Goal: Information Seeking & Learning: Compare options

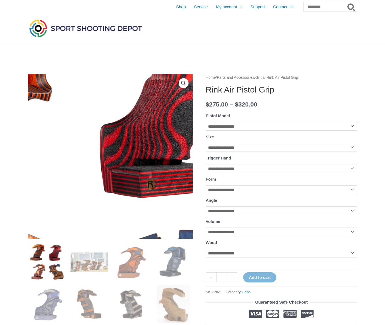
click at [134, 118] on img at bounding box center [76, 209] width 395 height 395
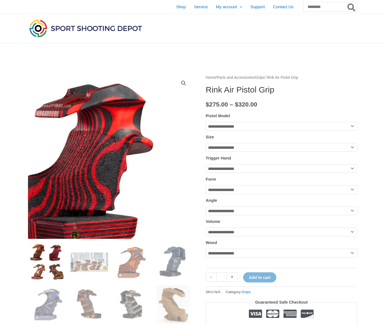
click at [188, 82] on div at bounding box center [110, 221] width 164 height 295
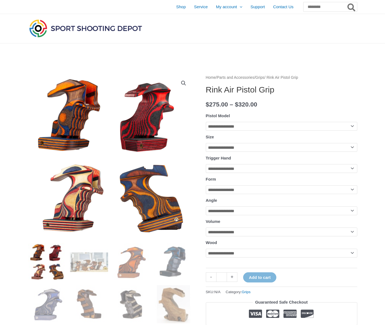
click at [184, 82] on link "View full-screen image gallery" at bounding box center [183, 83] width 10 height 10
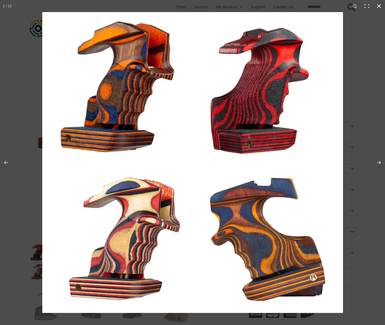
click at [373, 47] on div at bounding box center [234, 174] width 385 height 325
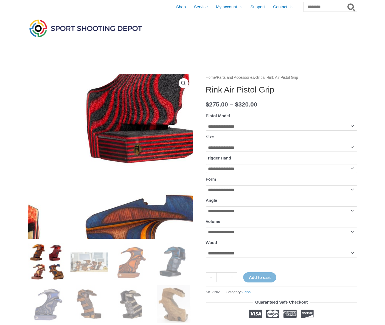
click at [144, 143] on img at bounding box center [62, 174] width 395 height 395
drag, startPoint x: 144, startPoint y: 143, endPoint x: 144, endPoint y: 147, distance: 3.3
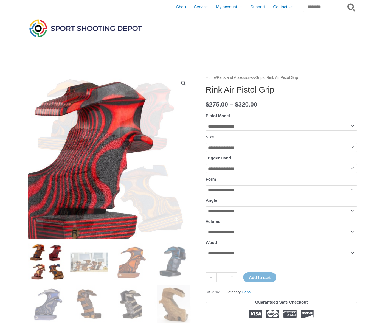
click at [183, 83] on link "View full-screen image gallery" at bounding box center [183, 83] width 10 height 10
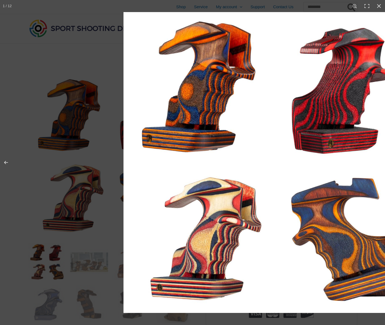
click at [258, 196] on img at bounding box center [273, 162] width 300 height 300
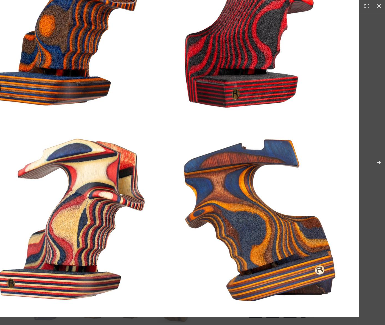
click at [16, 137] on img at bounding box center [161, 119] width 395 height 395
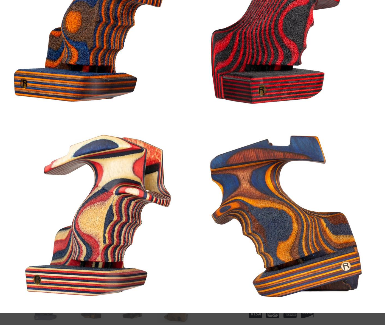
click at [376, 137] on img at bounding box center [187, 115] width 395 height 395
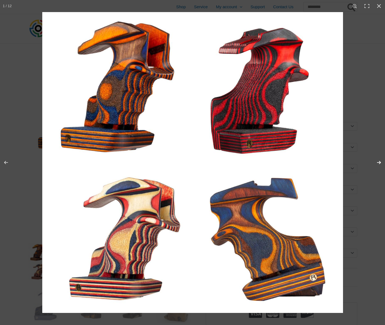
click at [380, 164] on button "Next (arrow right)" at bounding box center [374, 162] width 19 height 27
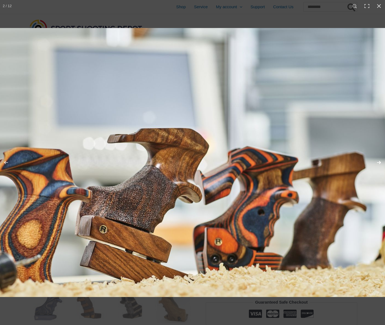
click at [378, 165] on button "Next (arrow right)" at bounding box center [374, 162] width 19 height 27
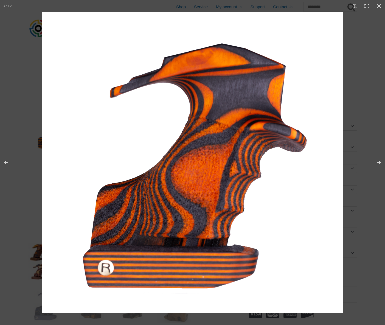
click at [282, 154] on img at bounding box center [192, 162] width 300 height 300
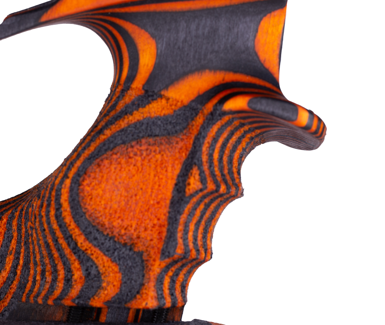
click at [262, 152] on img at bounding box center [118, 169] width 548 height 548
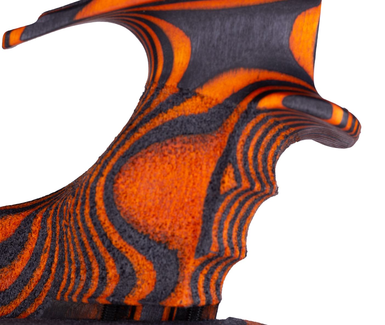
click at [382, 155] on button "Next (arrow right)" at bounding box center [374, 162] width 19 height 27
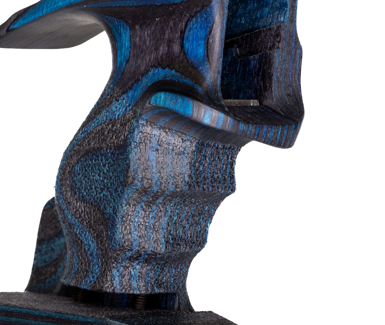
click at [382, 179] on img at bounding box center [132, 169] width 548 height 548
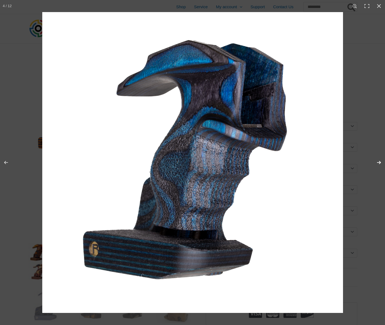
click at [377, 162] on button "Next (arrow right)" at bounding box center [374, 162] width 19 height 27
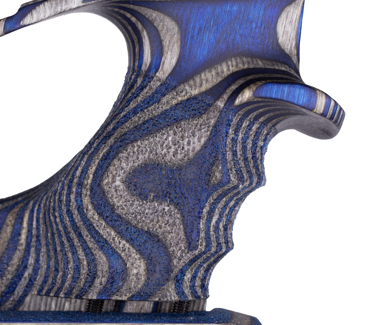
click at [376, 177] on img at bounding box center [123, 160] width 548 height 548
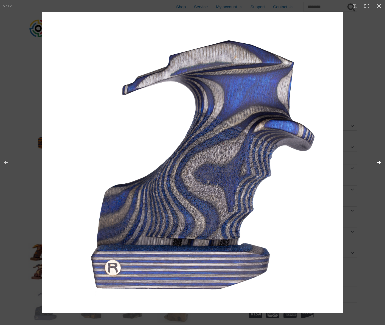
click at [379, 160] on button "Next (arrow right)" at bounding box center [374, 162] width 19 height 27
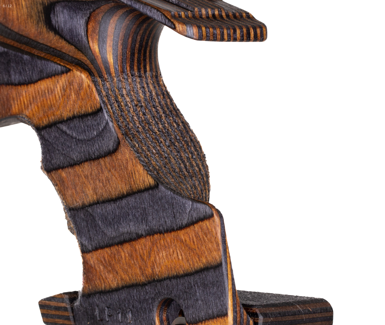
click at [370, 174] on button "Next (arrow right)" at bounding box center [374, 162] width 19 height 27
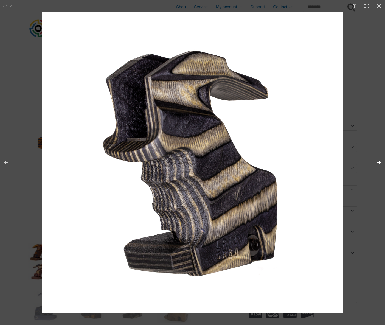
click at [375, 158] on button "Next (arrow right)" at bounding box center [374, 162] width 19 height 27
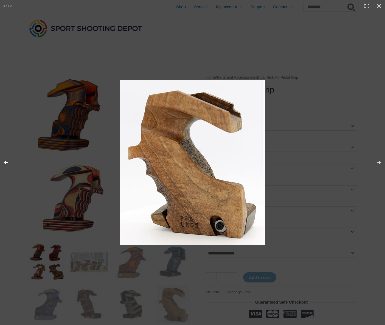
click at [2, 156] on button "Previous (arrow left)" at bounding box center [9, 162] width 19 height 27
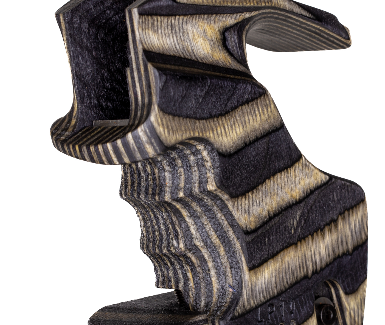
click at [384, 156] on button "Next (arrow right)" at bounding box center [374, 162] width 19 height 27
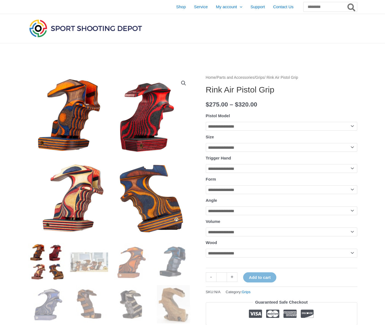
drag, startPoint x: 218, startPoint y: 161, endPoint x: 153, endPoint y: 157, distance: 64.9
click at [151, 156] on img at bounding box center [0, 258] width 395 height 395
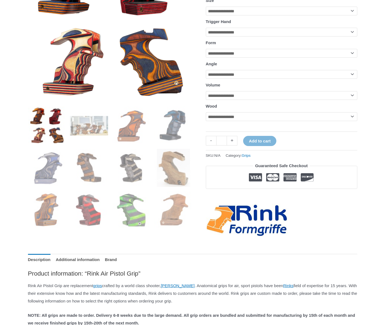
scroll to position [137, 0]
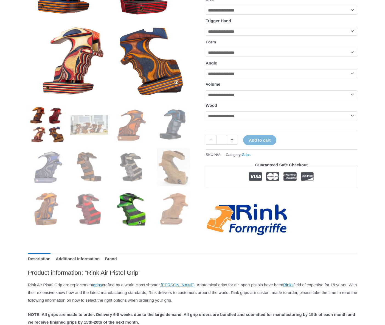
click at [137, 207] on img at bounding box center [131, 209] width 38 height 38
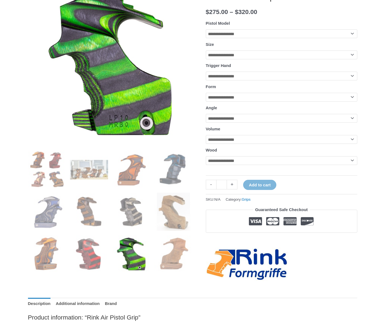
scroll to position [82, 0]
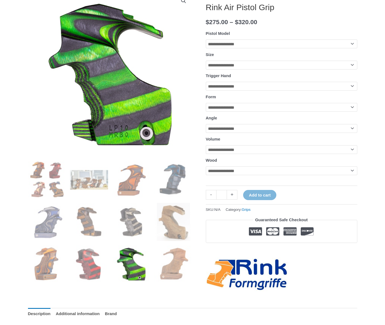
click at [117, 96] on div at bounding box center [110, 74] width 164 height 164
click at [134, 97] on div at bounding box center [110, 74] width 164 height 164
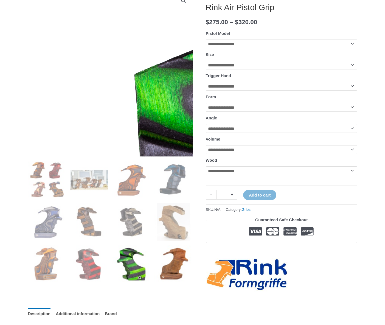
click at [162, 257] on img at bounding box center [173, 264] width 38 height 38
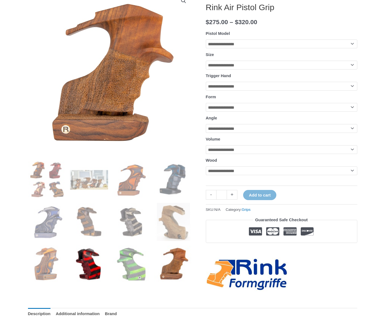
click at [100, 267] on img at bounding box center [89, 264] width 38 height 38
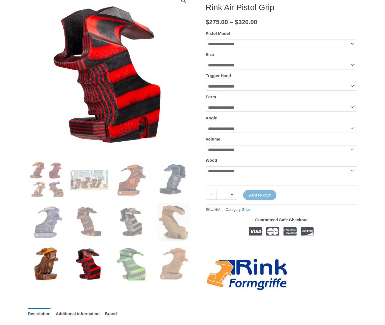
click at [43, 267] on img at bounding box center [47, 264] width 38 height 38
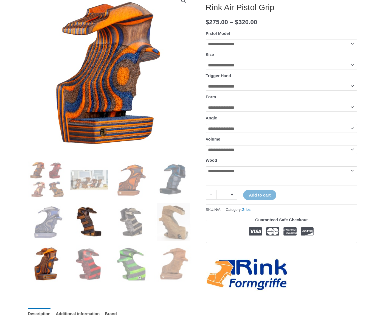
click at [98, 231] on img at bounding box center [89, 222] width 38 height 38
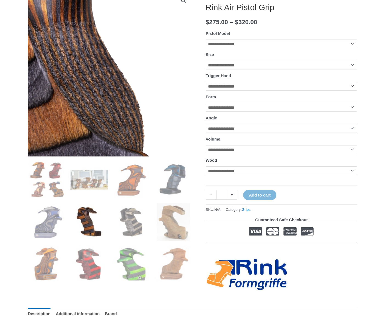
click at [119, 57] on img at bounding box center [91, 115] width 548 height 548
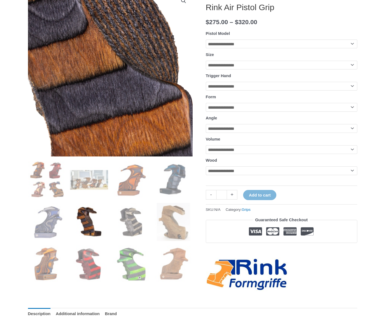
drag, startPoint x: 103, startPoint y: 86, endPoint x: 104, endPoint y: 90, distance: 3.9
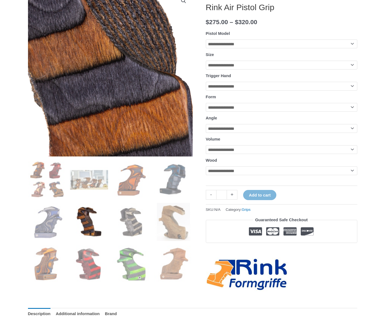
drag, startPoint x: 104, startPoint y: 90, endPoint x: 79, endPoint y: 76, distance: 28.3
click at [72, 81] on img at bounding box center [124, 37] width 548 height 548
click at [80, 76] on img at bounding box center [124, 37] width 548 height 548
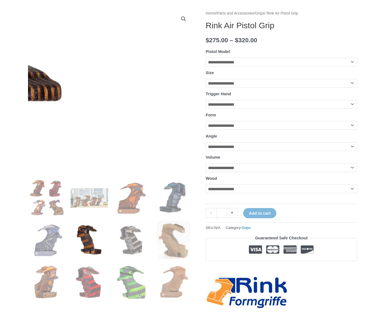
scroll to position [0, 0]
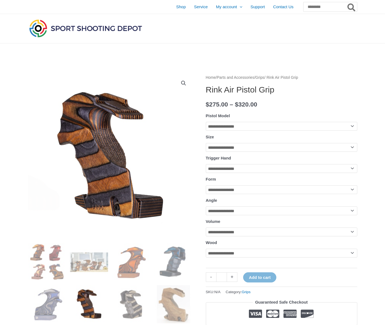
click at [181, 82] on link "View full-screen image gallery" at bounding box center [183, 83] width 10 height 10
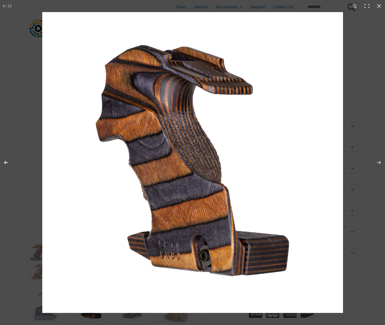
click at [8, 161] on button "Previous (arrow left)" at bounding box center [9, 162] width 19 height 27
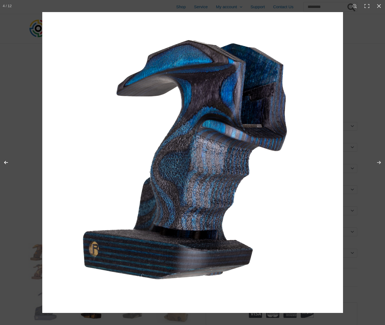
click at [8, 161] on button "Previous (arrow left)" at bounding box center [9, 162] width 19 height 27
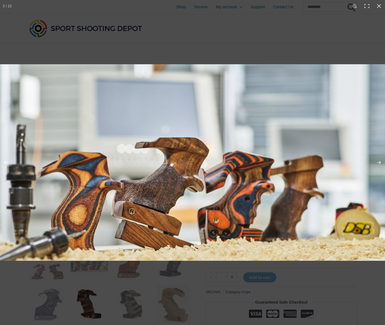
click at [8, 161] on button "Previous (arrow left)" at bounding box center [9, 162] width 19 height 27
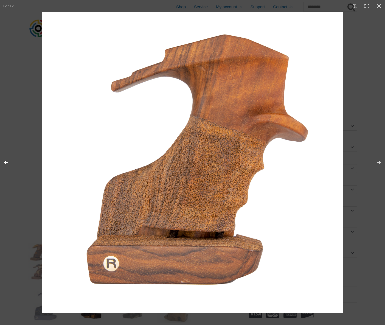
click at [8, 161] on button "Previous (arrow left)" at bounding box center [9, 162] width 19 height 27
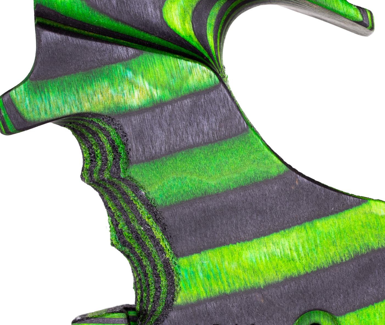
click at [377, 159] on button "Next (arrow right)" at bounding box center [374, 162] width 19 height 27
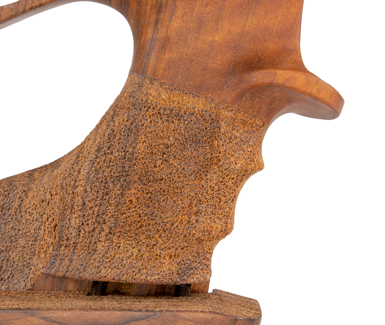
click at [372, 169] on button "Next (arrow right)" at bounding box center [374, 162] width 19 height 27
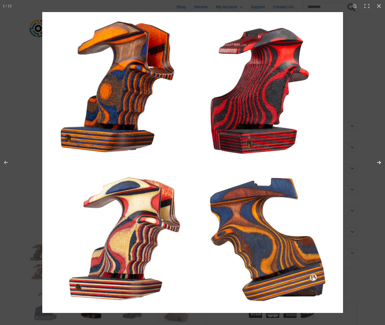
click at [379, 164] on button "Next (arrow right)" at bounding box center [374, 162] width 19 height 27
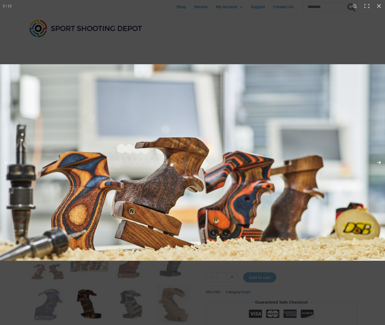
click at [379, 164] on button "Next (arrow right)" at bounding box center [374, 162] width 19 height 27
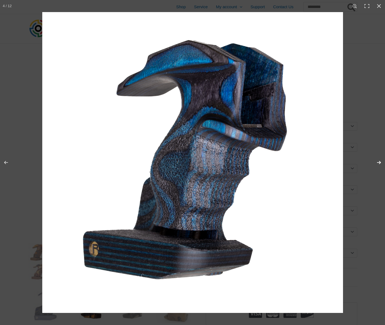
click at [379, 164] on button "Next (arrow right)" at bounding box center [374, 162] width 19 height 27
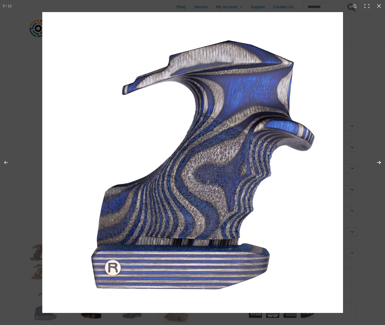
click at [379, 164] on button "Next (arrow right)" at bounding box center [374, 162] width 19 height 27
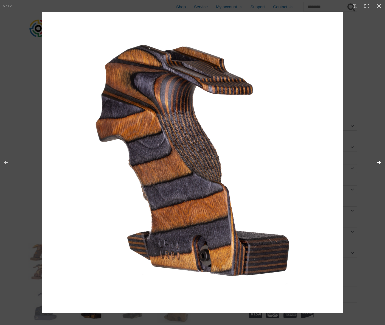
click at [379, 164] on button "Next (arrow right)" at bounding box center [374, 162] width 19 height 27
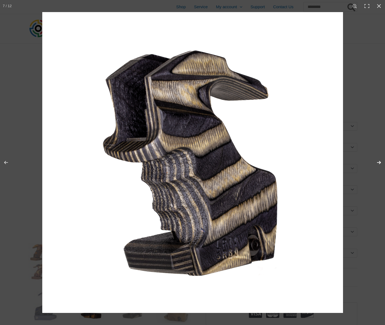
click at [379, 164] on button "Next (arrow right)" at bounding box center [374, 162] width 19 height 27
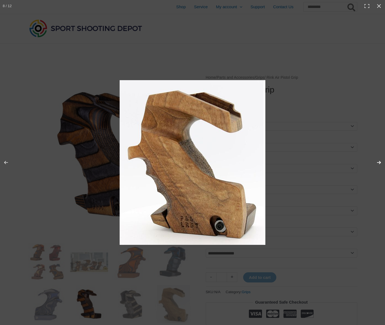
click at [379, 164] on button "Next (arrow right)" at bounding box center [374, 162] width 19 height 27
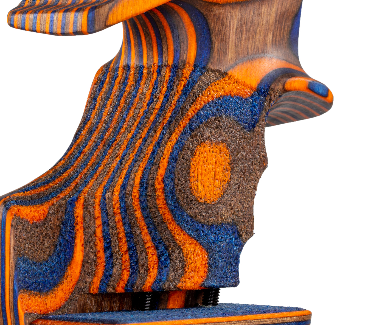
click at [383, 171] on button "Next (arrow right)" at bounding box center [374, 162] width 19 height 27
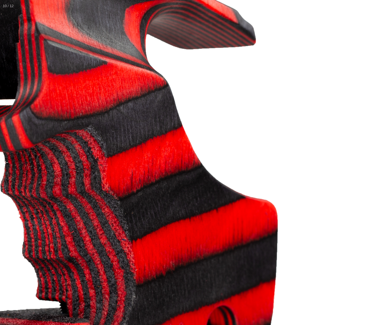
click at [378, 172] on button "Next (arrow right)" at bounding box center [374, 162] width 19 height 27
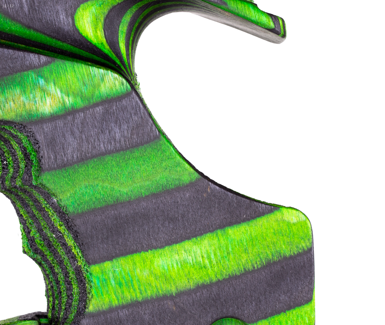
click at [376, 173] on button "Next (arrow right)" at bounding box center [374, 162] width 19 height 27
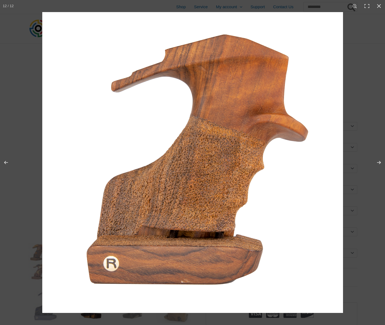
click at [325, 159] on img at bounding box center [192, 162] width 300 height 300
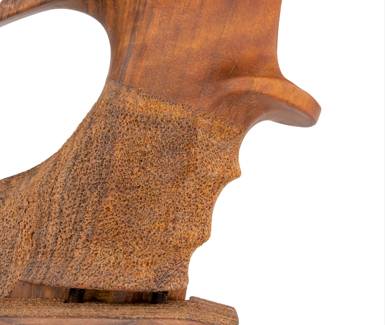
click at [362, 175] on img at bounding box center [111, 165] width 548 height 548
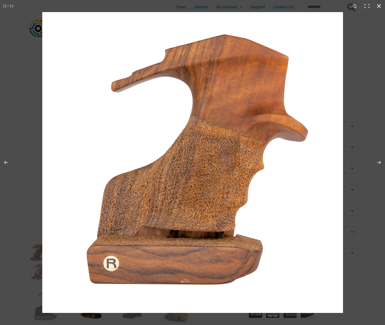
click at [382, 175] on div at bounding box center [234, 174] width 385 height 325
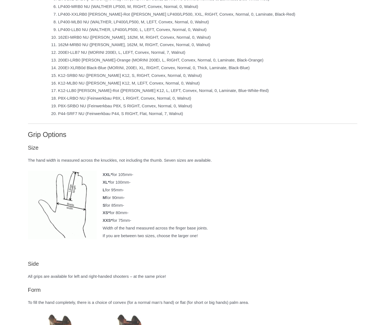
scroll to position [713, 0]
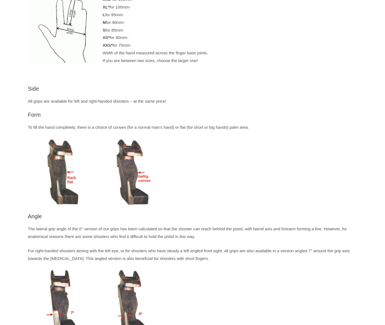
click at [125, 182] on img at bounding box center [132, 172] width 69 height 69
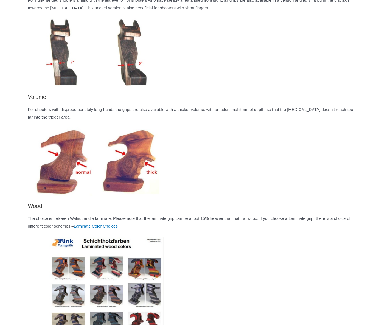
scroll to position [1014, 0]
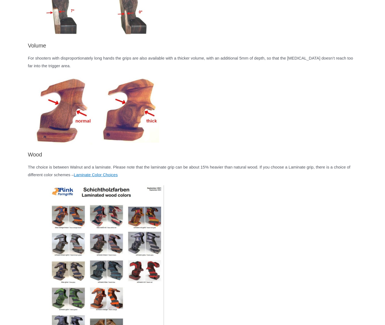
click at [134, 136] on img at bounding box center [131, 110] width 66 height 66
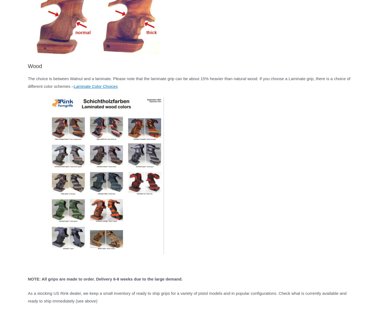
scroll to position [1151, 0]
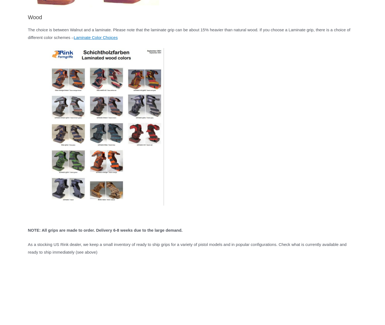
click at [119, 143] on img at bounding box center [106, 126] width 157 height 157
click at [123, 149] on img at bounding box center [106, 126] width 157 height 157
drag, startPoint x: 123, startPoint y: 149, endPoint x: 127, endPoint y: 144, distance: 6.6
click at [124, 149] on img at bounding box center [106, 126] width 157 height 157
click at [118, 40] on link "Laminate Color Choices" at bounding box center [96, 37] width 44 height 5
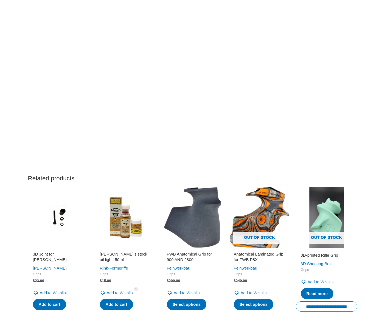
scroll to position [1453, 0]
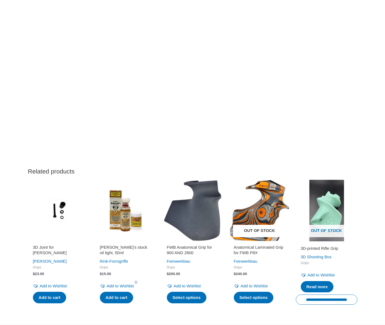
click at [265, 203] on img at bounding box center [259, 210] width 61 height 61
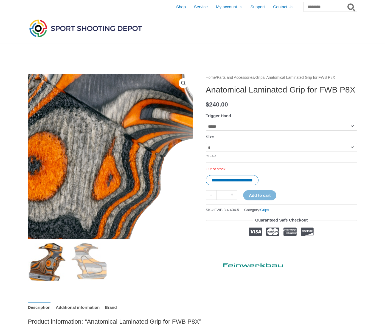
click at [145, 158] on img at bounding box center [28, 152] width 548 height 548
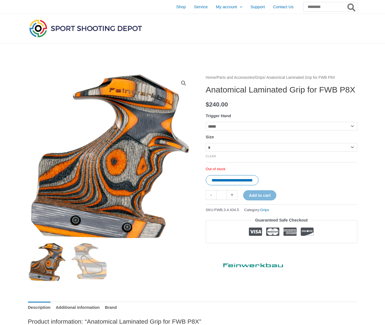
click at [47, 269] on img at bounding box center [47, 262] width 38 height 38
click at [52, 275] on img at bounding box center [47, 262] width 38 height 38
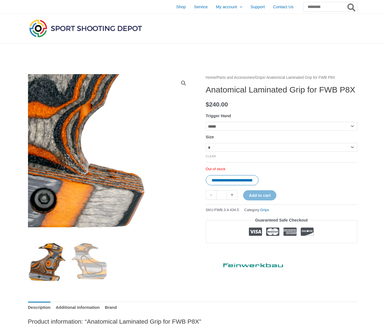
click at [123, 201] on img at bounding box center [3, 15] width 548 height 548
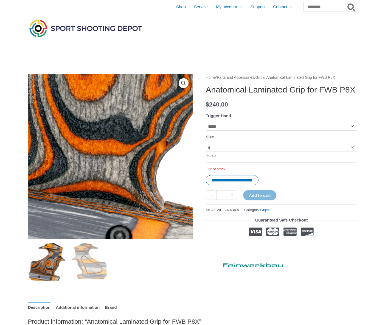
click at [123, 201] on img at bounding box center [79, 52] width 548 height 548
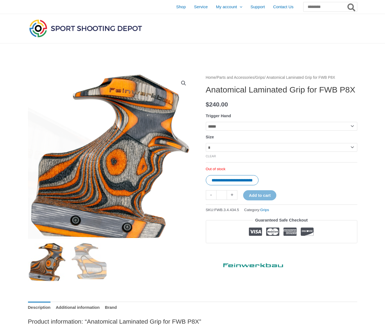
click at [182, 83] on link "View full-screen image gallery" at bounding box center [183, 83] width 10 height 10
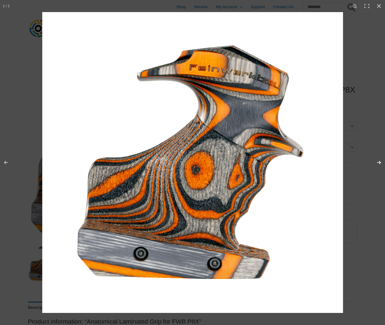
click at [379, 161] on button "Next (arrow right)" at bounding box center [374, 162] width 19 height 27
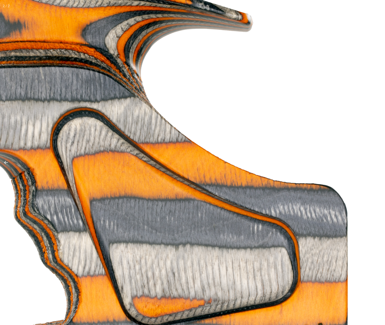
click at [376, 187] on img at bounding box center [143, 179] width 548 height 548
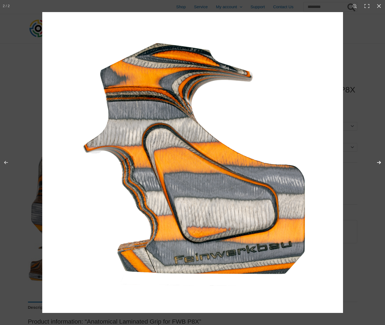
click at [380, 163] on button "Next (arrow right)" at bounding box center [374, 162] width 19 height 27
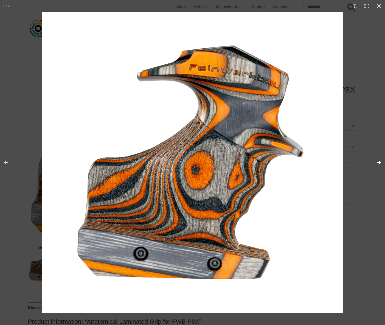
click at [380, 163] on button "Next (arrow right)" at bounding box center [374, 162] width 19 height 27
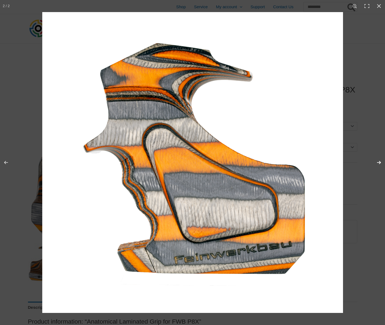
click at [380, 163] on button "Next (arrow right)" at bounding box center [374, 162] width 19 height 27
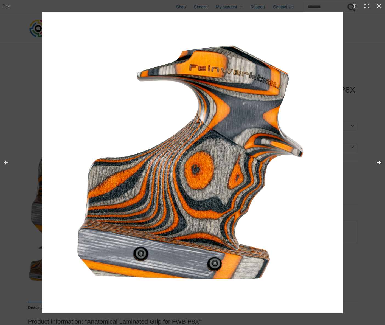
click at [380, 163] on button "Next (arrow right)" at bounding box center [374, 162] width 19 height 27
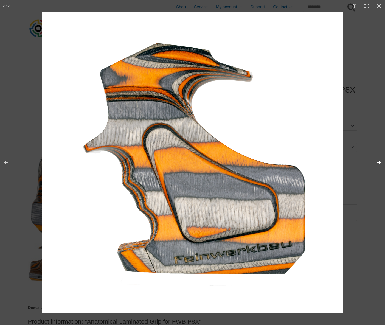
click at [381, 163] on button "Next (arrow right)" at bounding box center [374, 162] width 19 height 27
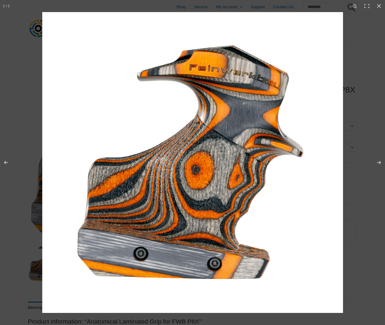
click at [229, 77] on img at bounding box center [192, 162] width 300 height 300
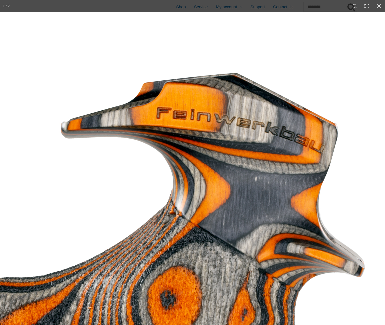
click at [260, 124] on img at bounding box center [162, 286] width 548 height 548
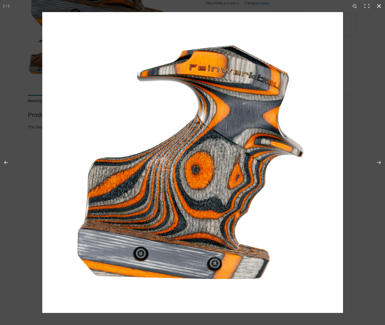
scroll to position [284, 0]
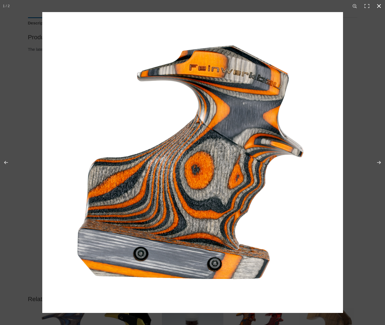
click at [374, 117] on div at bounding box center [234, 174] width 385 height 325
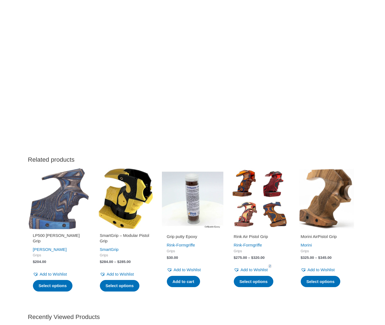
scroll to position [466, 0]
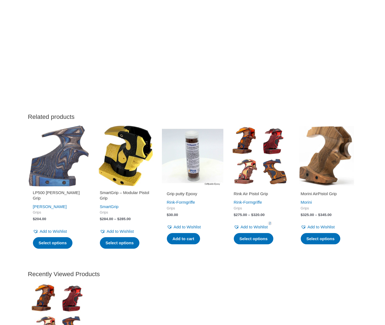
click at [120, 160] on img at bounding box center [125, 155] width 61 height 61
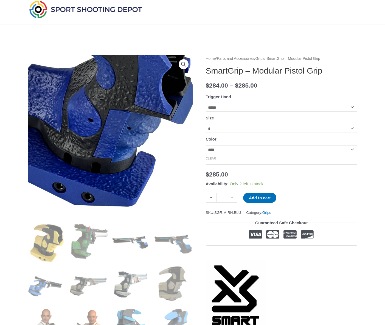
scroll to position [14, 0]
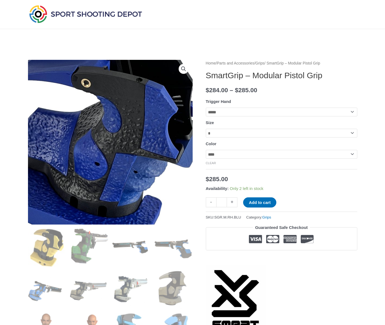
click at [130, 133] on img at bounding box center [103, 146] width 226 height 247
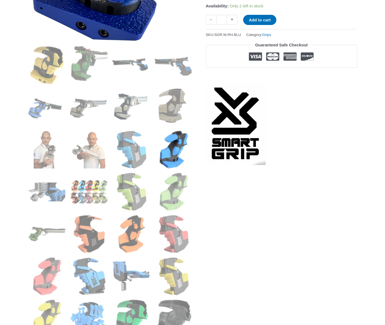
scroll to position [206, 0]
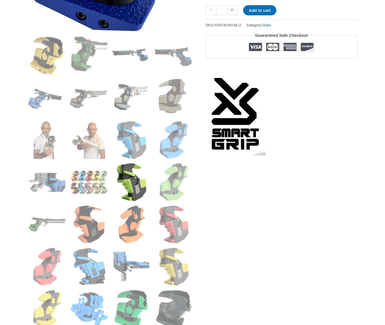
click at [137, 176] on img at bounding box center [131, 182] width 38 height 38
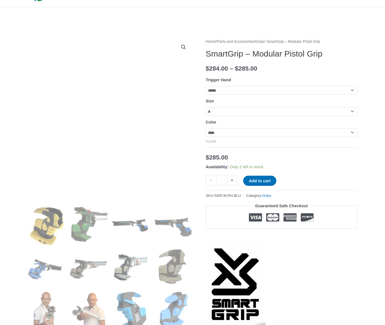
scroll to position [14, 0]
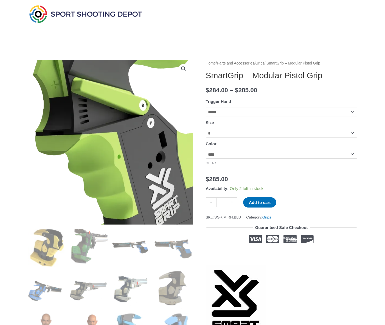
click at [74, 123] on img at bounding box center [133, 154] width 270 height 270
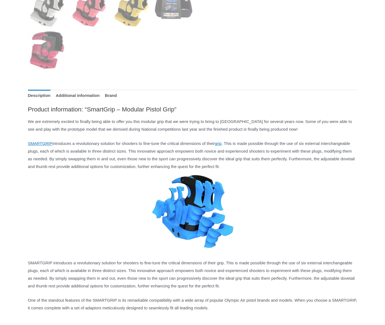
scroll to position [590, 0]
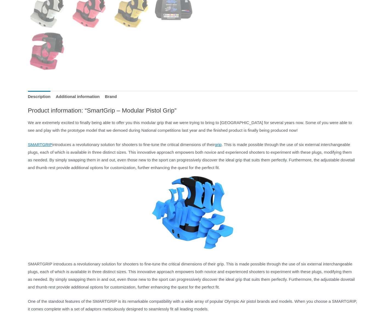
click at [33, 147] on p "SMARTGRIP introduces a revolutionary solution for shooters to fine-tune the cri…" at bounding box center [192, 197] width 329 height 113
click at [36, 146] on link "SMARTGRIP" at bounding box center [40, 144] width 24 height 5
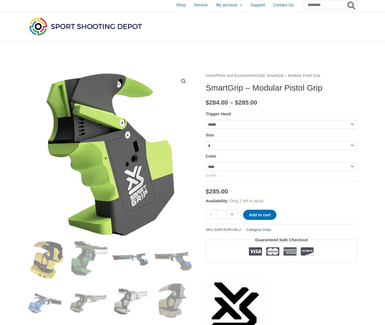
scroll to position [0, 0]
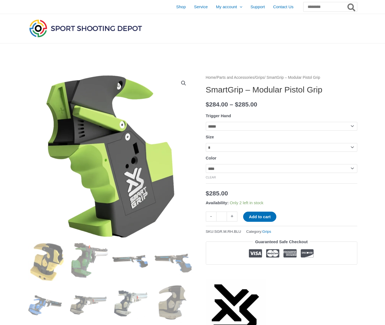
click at [239, 91] on h1 "SmartGrip – Modular Pistol Grip" at bounding box center [281, 90] width 151 height 10
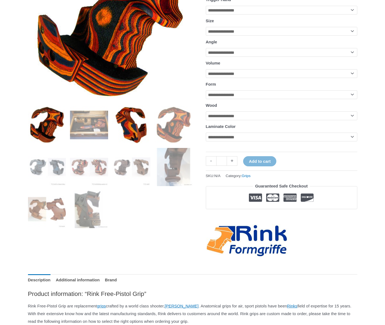
click at [145, 131] on img at bounding box center [131, 125] width 38 height 38
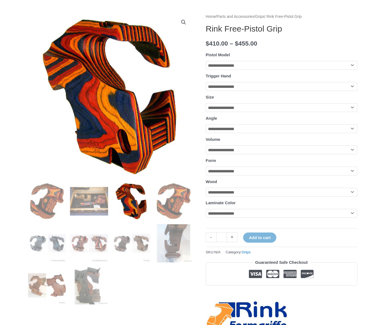
scroll to position [55, 0]
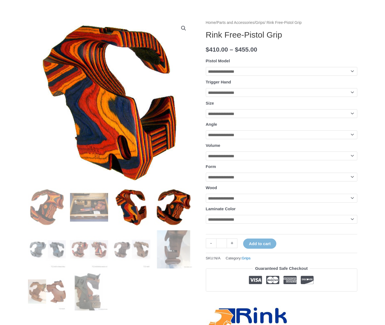
click at [168, 224] on img at bounding box center [173, 207] width 38 height 38
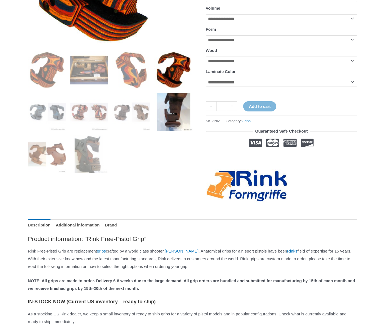
click at [178, 119] on img at bounding box center [173, 112] width 38 height 38
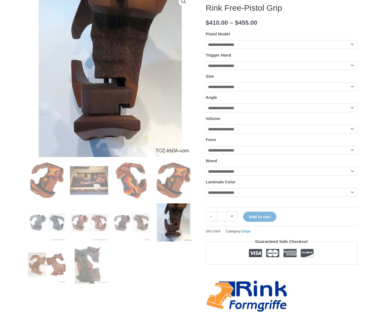
scroll to position [27, 0]
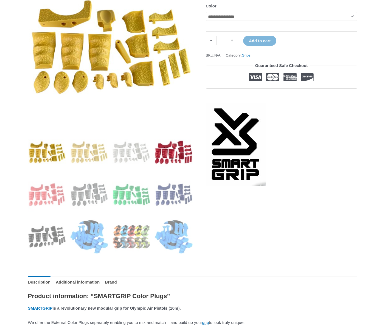
click at [188, 150] on img at bounding box center [173, 152] width 38 height 38
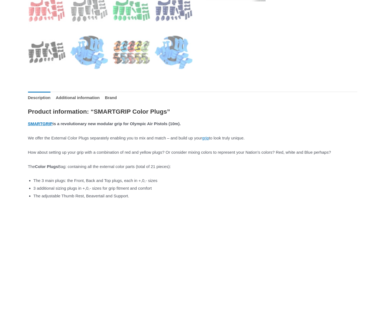
scroll to position [329, 0]
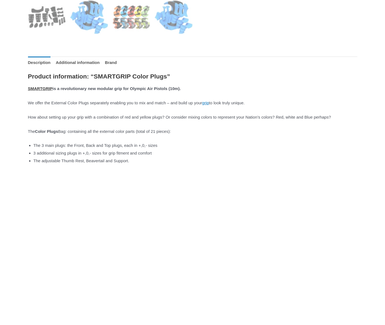
click at [36, 90] on link "SMARTGRIP" at bounding box center [40, 88] width 25 height 5
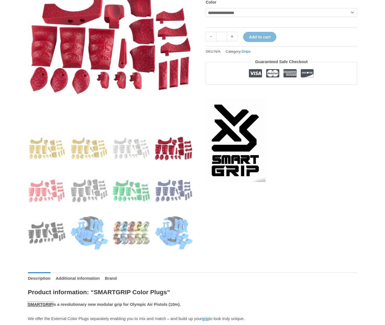
scroll to position [0, 0]
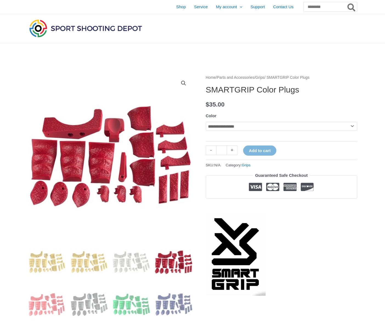
click at [250, 90] on h1 "SMARTGRIP Color Plugs" at bounding box center [281, 90] width 151 height 10
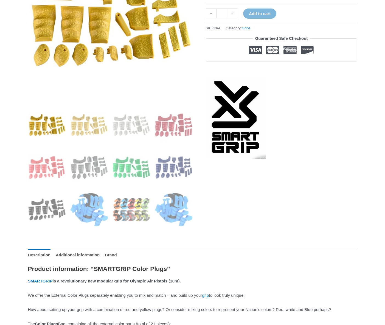
scroll to position [137, 0]
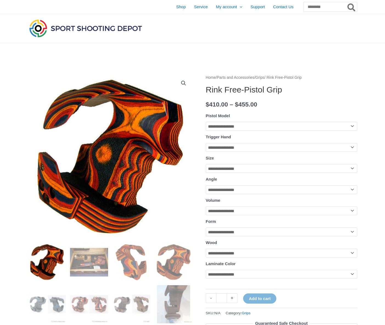
click at [264, 78] on link "Grips" at bounding box center [259, 77] width 9 height 4
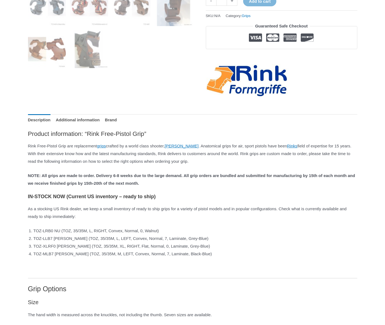
scroll to position [329, 0]
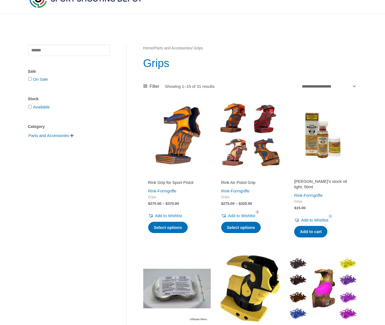
scroll to position [55, 0]
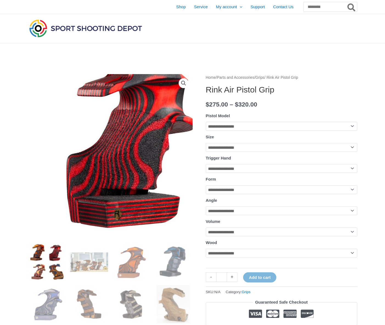
click at [158, 97] on img at bounding box center [42, 239] width 395 height 395
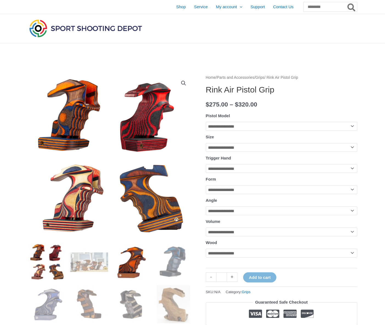
click at [119, 267] on img at bounding box center [131, 262] width 38 height 38
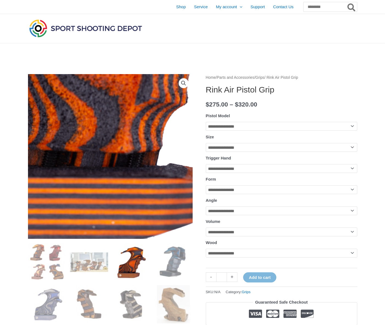
click at [84, 203] on img at bounding box center [94, 14] width 548 height 548
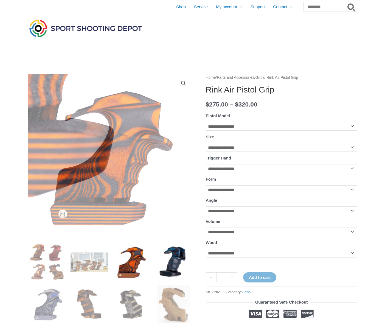
click at [168, 257] on img at bounding box center [173, 262] width 38 height 38
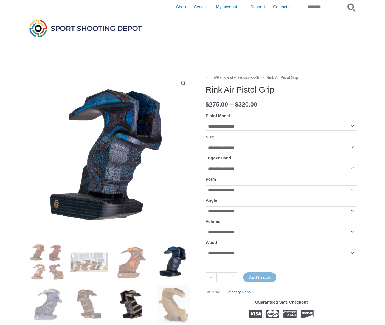
click at [136, 301] on img at bounding box center [131, 304] width 38 height 38
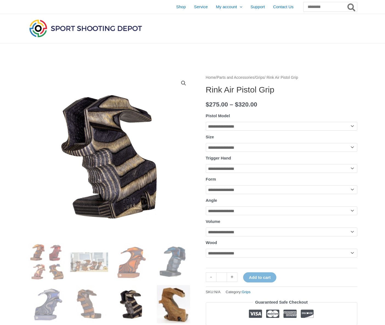
click at [163, 304] on img at bounding box center [173, 304] width 38 height 38
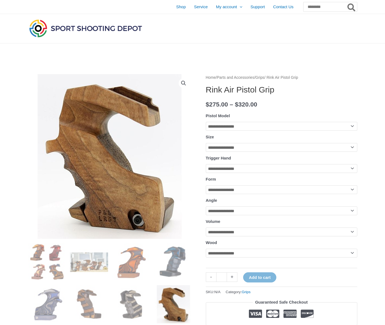
click at [258, 42] on div at bounding box center [306, 28] width 102 height 29
click at [84, 30] on img at bounding box center [85, 28] width 115 height 20
click at [231, 91] on h1 "Rink Air Pistol Grip" at bounding box center [281, 90] width 151 height 10
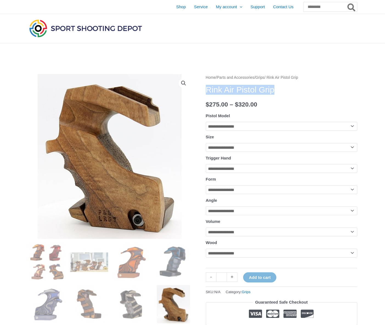
click at [231, 91] on h1 "Rink Air Pistol Grip" at bounding box center [281, 90] width 151 height 10
copy h1 "Rink Air Pistol Grip"
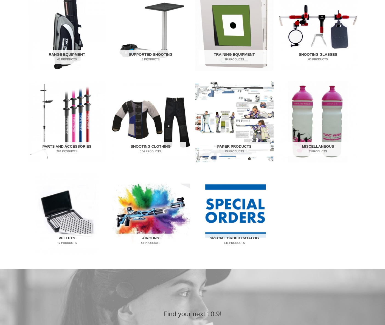
scroll to position [82, 0]
